Goal: Find contact information: Find contact information

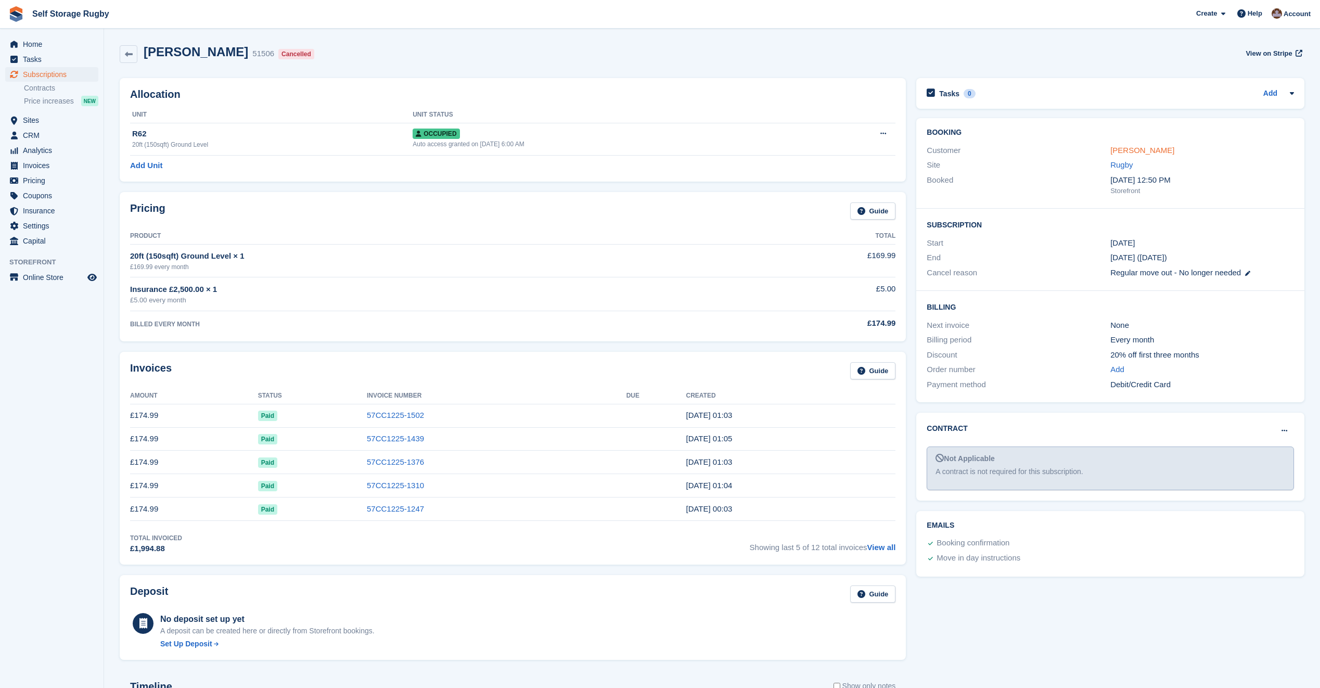
click at [1140, 147] on link "[PERSON_NAME]" at bounding box center [1142, 150] width 64 height 9
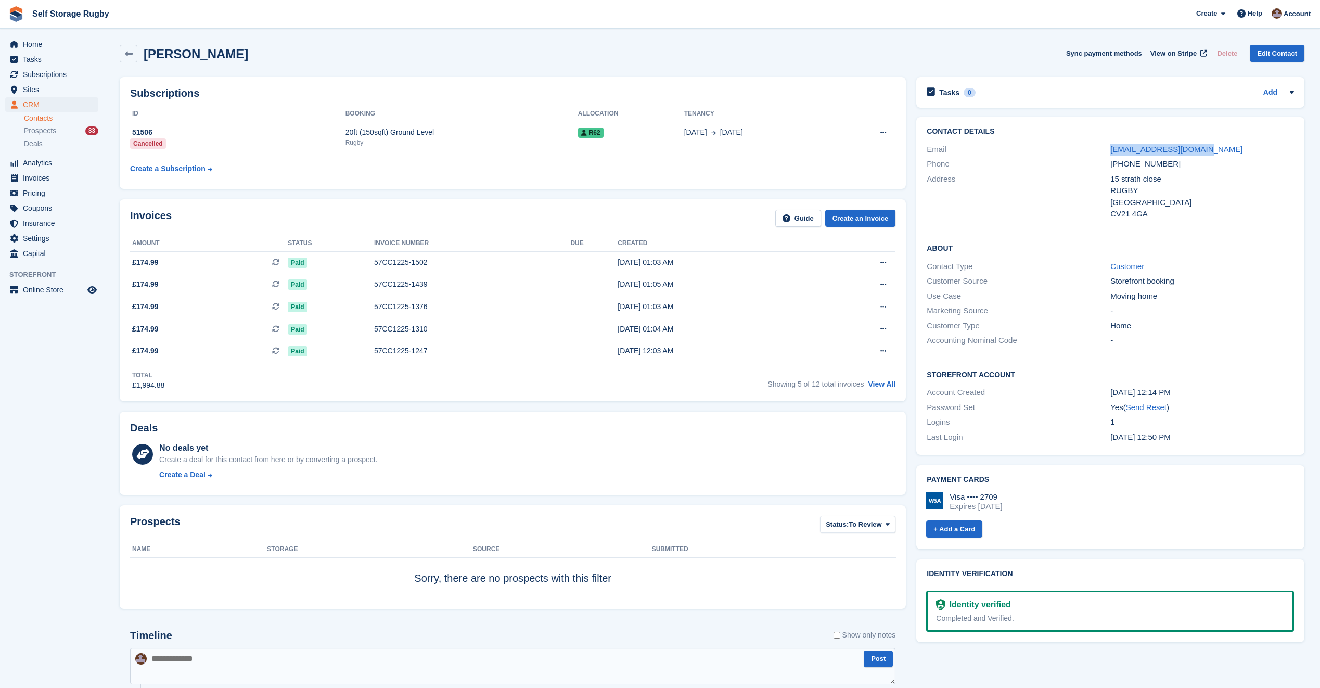
drag, startPoint x: 1183, startPoint y: 149, endPoint x: 1092, endPoint y: 149, distance: 91.1
click at [1092, 149] on div "Email [EMAIL_ADDRESS][DOMAIN_NAME]" at bounding box center [1110, 149] width 367 height 15
copy div "[EMAIL_ADDRESS][DOMAIN_NAME]"
click at [36, 48] on span "Home" at bounding box center [54, 44] width 62 height 15
